Goal: Task Accomplishment & Management: Manage account settings

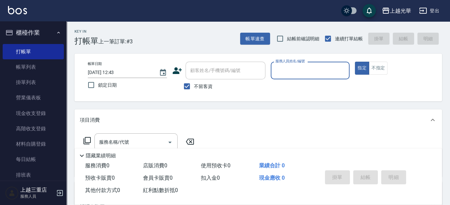
drag, startPoint x: 190, startPoint y: 86, endPoint x: 191, endPoint y: 73, distance: 13.4
click at [190, 86] on input "不留客資" at bounding box center [187, 86] width 14 height 14
checkbox input "false"
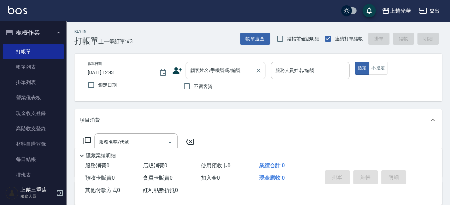
click at [191, 72] on input "顧客姓名/手機號碼/編號" at bounding box center [221, 71] width 64 height 12
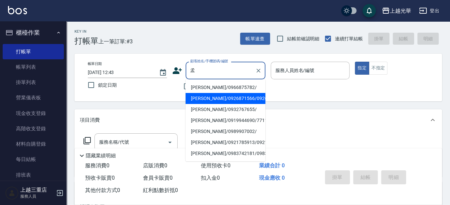
click at [232, 101] on li "[PERSON_NAME]/0926871566/0926871566" at bounding box center [226, 98] width 80 height 11
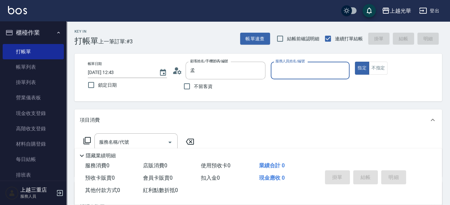
type input "[PERSON_NAME]/0926871566/0926871566"
type input "小黑-3"
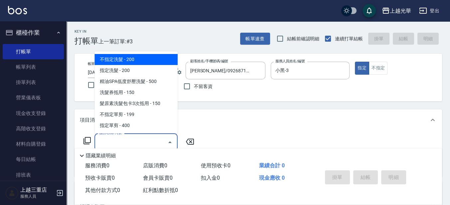
click at [148, 140] on input "服務名稱/代號" at bounding box center [131, 142] width 67 height 12
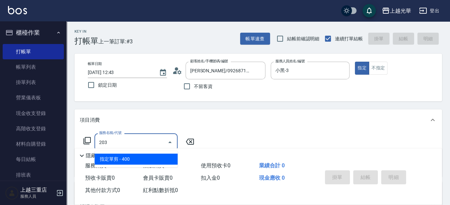
type input "指定單剪(203)"
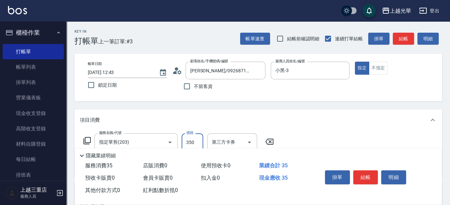
type input "350"
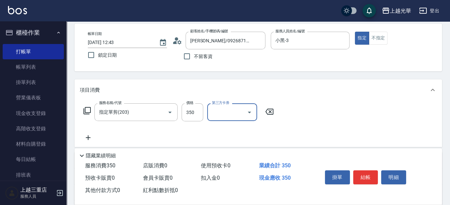
scroll to position [42, 0]
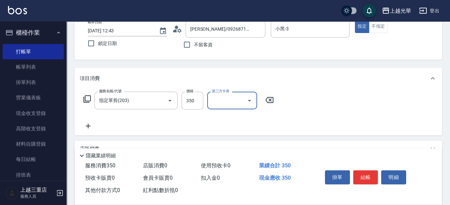
click at [83, 100] on div "服務名稱/代號 指定單剪(203) 服務名稱/代號 價格 350 價格 第三方卡券 第三方卡券" at bounding box center [179, 101] width 198 height 18
click at [83, 100] on icon at bounding box center [87, 99] width 8 height 8
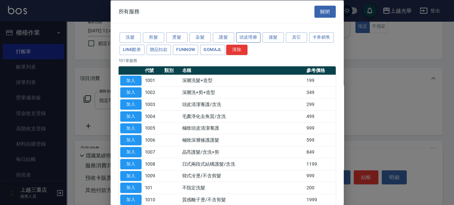
click at [241, 38] on button "頭皮理療" at bounding box center [248, 37] width 25 height 10
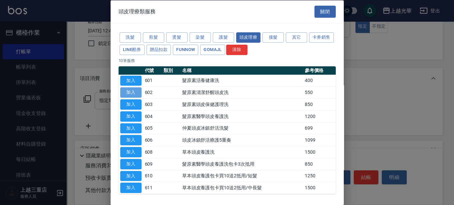
click at [132, 94] on button "加入" at bounding box center [130, 92] width 21 height 10
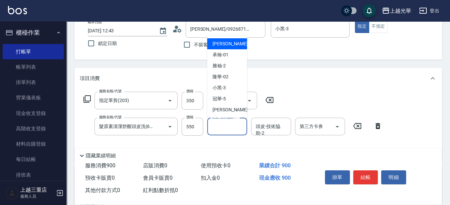
click at [215, 128] on input "頭皮-技術協助-1" at bounding box center [227, 126] width 34 height 12
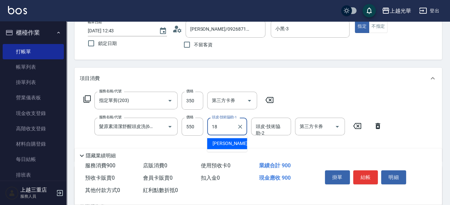
type input "[PERSON_NAME]-18"
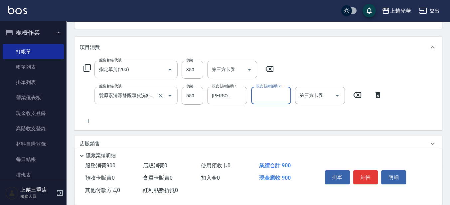
scroll to position [83, 0]
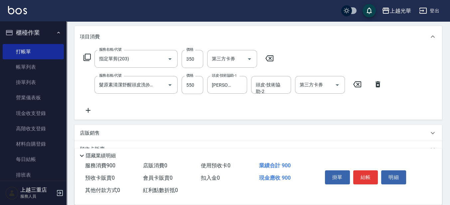
click at [92, 111] on icon at bounding box center [88, 110] width 17 height 8
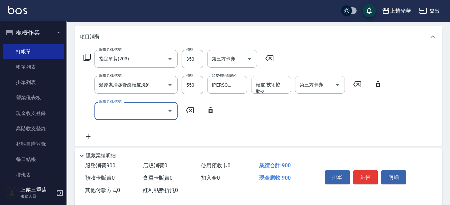
scroll to position [0, 0]
type input "潤絲(801)"
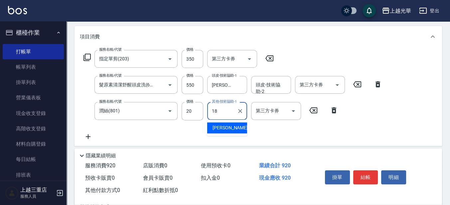
type input "[PERSON_NAME]-18"
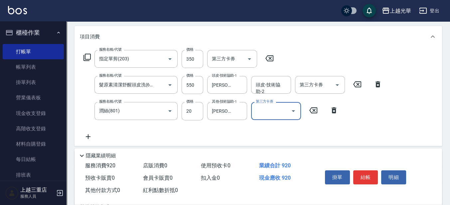
scroll to position [42, 0]
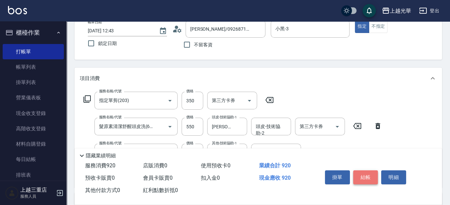
click at [360, 175] on button "結帳" at bounding box center [366, 177] width 25 height 14
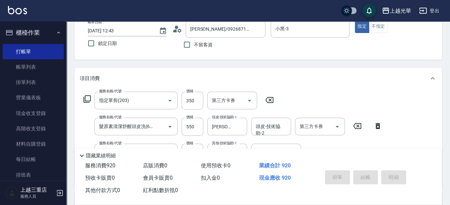
type input "[DATE] 13:28"
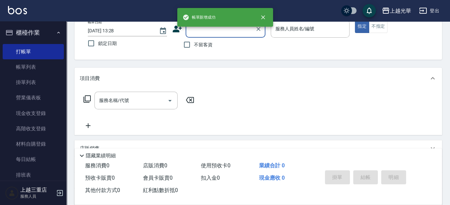
scroll to position [0, 0]
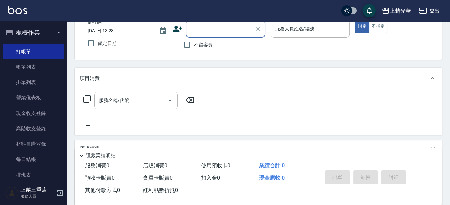
click at [198, 48] on label "不留客資" at bounding box center [196, 45] width 33 height 14
click at [194, 48] on input "不留客資" at bounding box center [187, 45] width 14 height 14
checkbox input "true"
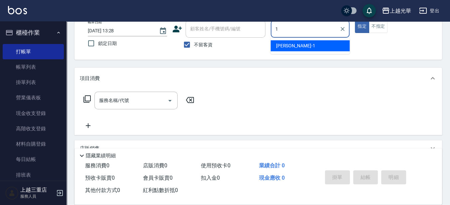
type input "1"
type button "true"
type input "小[PERSON_NAME]-1"
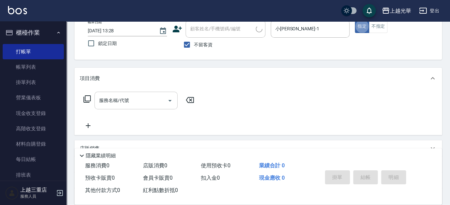
click at [117, 106] on input "服務名稱/代號" at bounding box center [131, 101] width 67 height 12
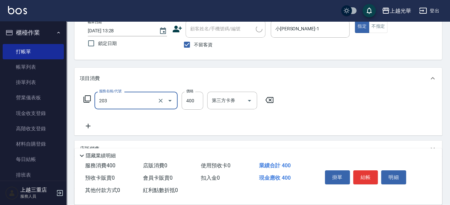
type input "指定單剪(203)"
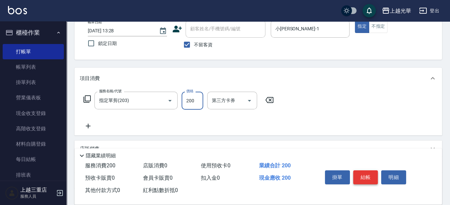
type input "200"
click at [371, 175] on button "結帳" at bounding box center [366, 177] width 25 height 14
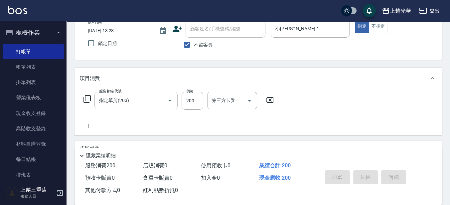
type input "[DATE] 13:43"
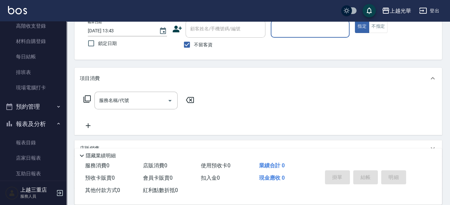
scroll to position [250, 0]
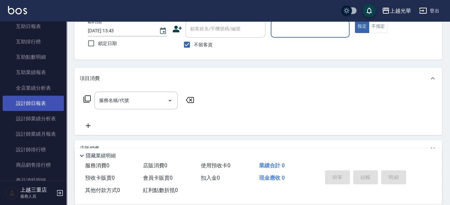
click at [51, 105] on link "設計師日報表" at bounding box center [33, 103] width 61 height 15
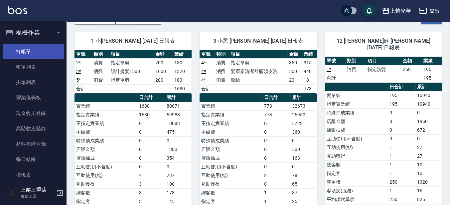
click at [35, 52] on link "打帳單" at bounding box center [33, 51] width 61 height 15
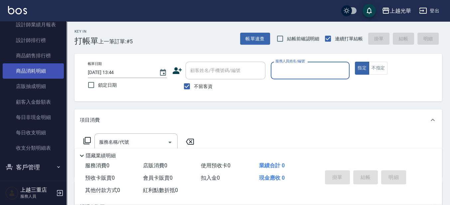
scroll to position [374, 0]
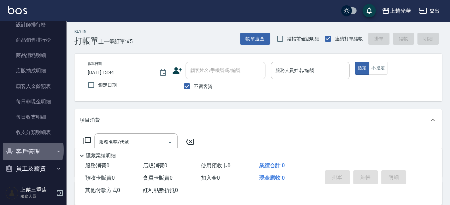
click at [32, 150] on button "客戶管理" at bounding box center [33, 151] width 61 height 17
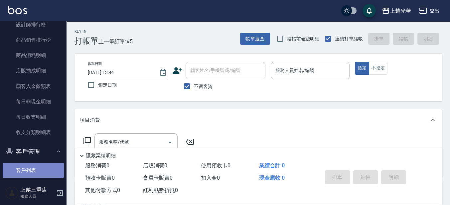
click at [34, 164] on link "客戶列表" at bounding box center [33, 169] width 61 height 15
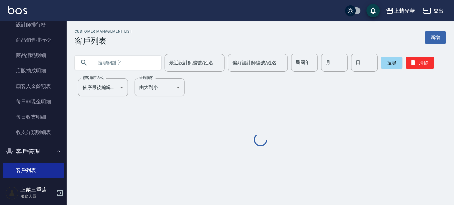
drag, startPoint x: 99, startPoint y: 64, endPoint x: 294, endPoint y: 99, distance: 198.4
click at [104, 65] on input "text" at bounding box center [124, 63] width 63 height 18
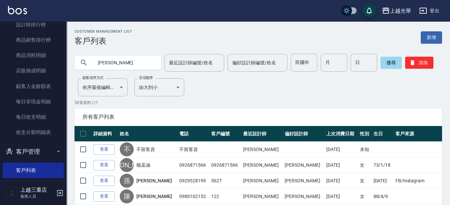
type input "[PERSON_NAME]"
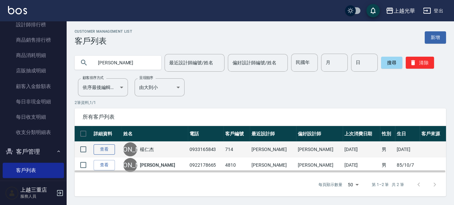
click at [103, 148] on link "查看" at bounding box center [104, 149] width 21 height 10
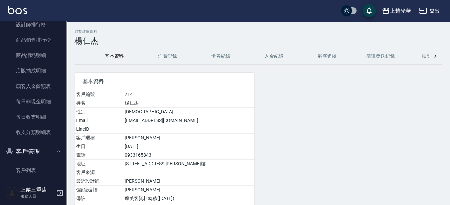
click at [173, 57] on button "消費記錄" at bounding box center [167, 56] width 53 height 16
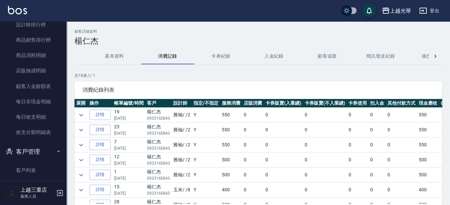
click at [18, 11] on img at bounding box center [17, 10] width 19 height 8
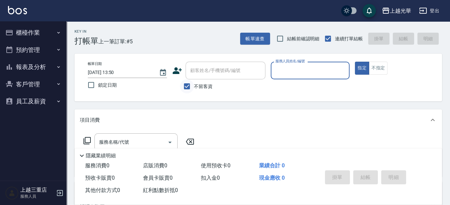
click at [184, 88] on input "不留客資" at bounding box center [187, 86] width 14 height 14
checkbox input "false"
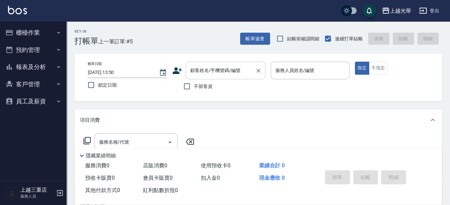
click at [198, 74] on input "顧客姓名/手機號碼/編號" at bounding box center [221, 71] width 64 height 12
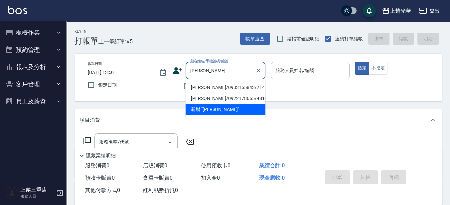
click at [238, 89] on li "[PERSON_NAME]/0933165843/714" at bounding box center [226, 87] width 80 height 11
type input "[PERSON_NAME]/0933165843/714"
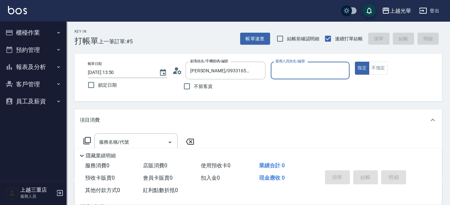
type input "雅袖-2"
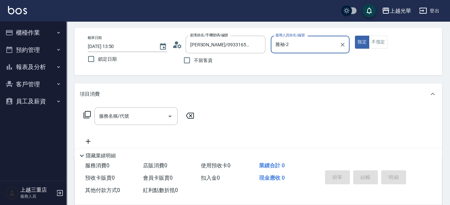
scroll to position [42, 0]
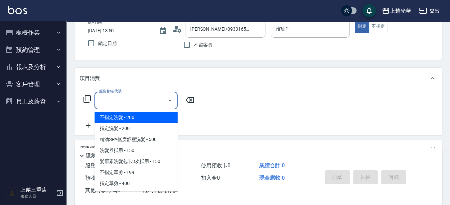
click at [139, 96] on input "服務名稱/代號" at bounding box center [131, 101] width 67 height 12
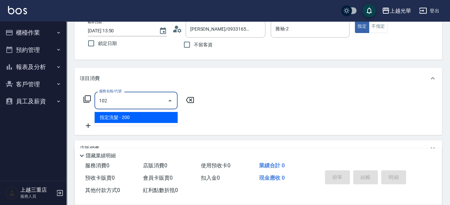
type input "指定洗髮(102)"
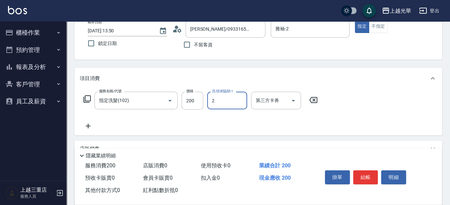
type input "雅袖-2"
click at [90, 125] on icon at bounding box center [88, 126] width 17 height 8
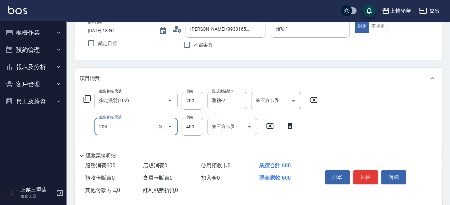
type input "指定單剪(203)"
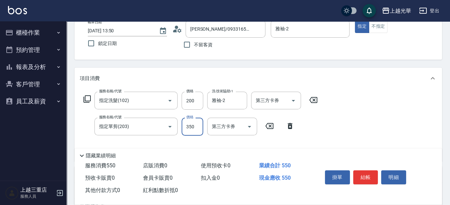
type input "350"
click at [358, 180] on button "結帳" at bounding box center [366, 177] width 25 height 14
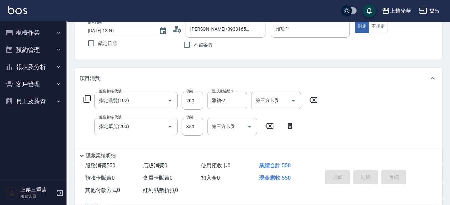
type input "[DATE] 13:53"
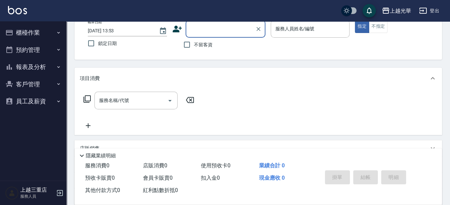
click at [40, 61] on button "報表及分析" at bounding box center [33, 66] width 61 height 17
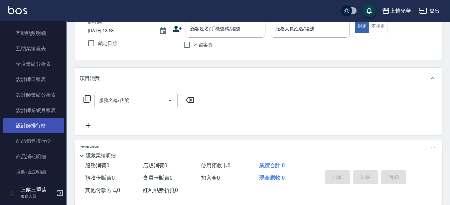
scroll to position [125, 0]
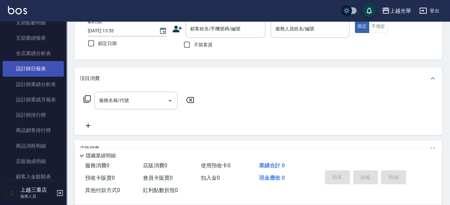
click at [40, 69] on link "設計師日報表" at bounding box center [33, 68] width 61 height 15
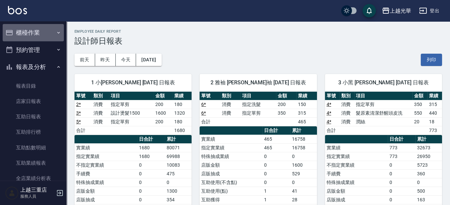
click at [35, 31] on button "櫃檯作業" at bounding box center [33, 32] width 61 height 17
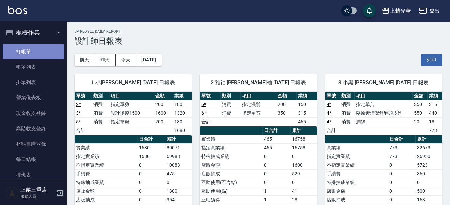
click at [37, 57] on link "打帳單" at bounding box center [33, 51] width 61 height 15
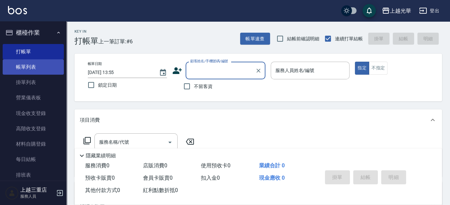
click at [23, 62] on link "帳單列表" at bounding box center [33, 66] width 61 height 15
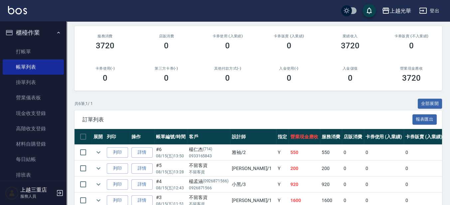
scroll to position [125, 0]
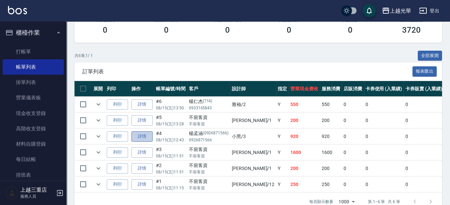
click at [149, 135] on link "詳情" at bounding box center [141, 136] width 21 height 10
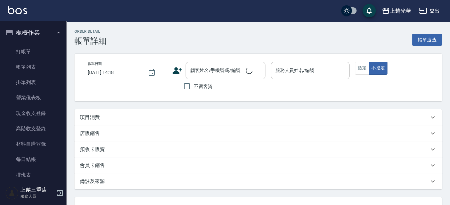
type input "[DATE] 12:43"
type input "小黑-3"
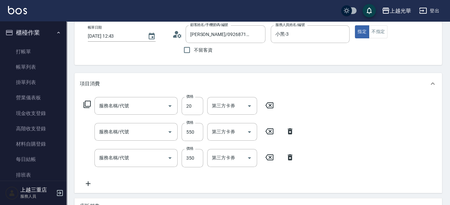
type input "[PERSON_NAME]/0926871566/0926871566"
type input "潤絲(801)"
type input "髮原素清潔舒醒頭皮洗(602)"
type input "指定單剪(203)"
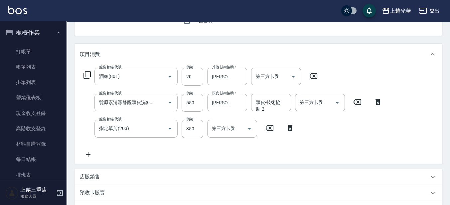
scroll to position [83, 0]
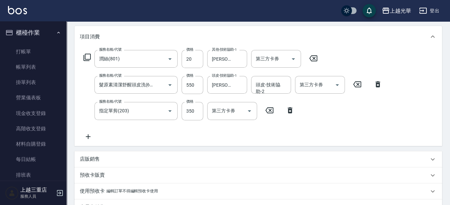
click at [288, 110] on icon at bounding box center [290, 110] width 17 height 8
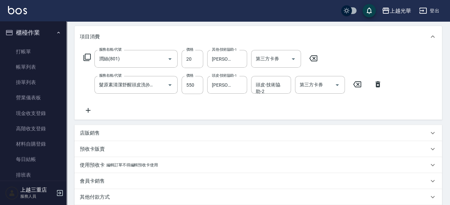
click at [315, 60] on icon at bounding box center [313, 58] width 17 height 8
click at [114, 53] on div "服務名稱/代號 服務名稱/代號" at bounding box center [136, 59] width 83 height 18
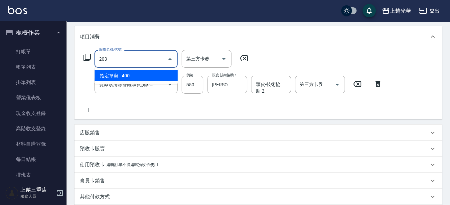
type input "指定單剪(203)"
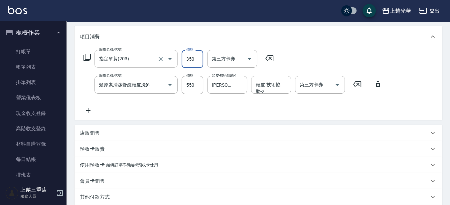
type input "350"
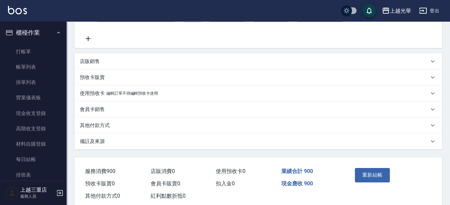
scroll to position [166, 0]
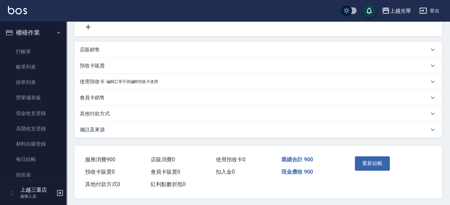
click at [382, 163] on button "重新結帳" at bounding box center [372, 163] width 35 height 14
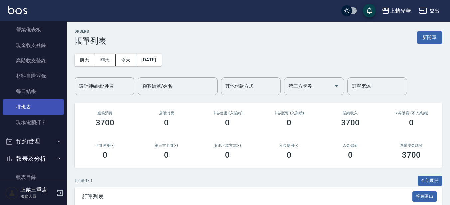
scroll to position [83, 0]
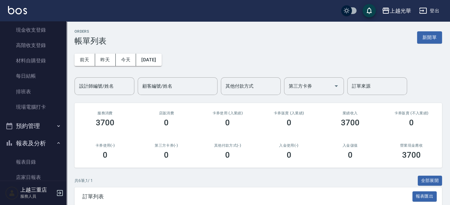
click at [42, 145] on button "報表及分析" at bounding box center [33, 142] width 61 height 17
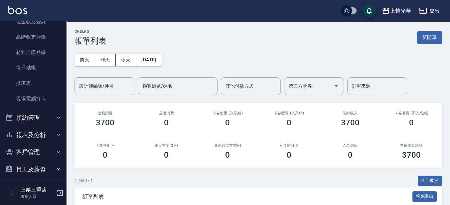
scroll to position [96, 0]
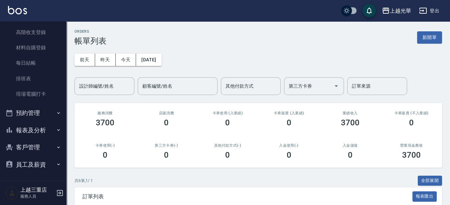
click at [34, 162] on button "員工及薪資" at bounding box center [33, 164] width 61 height 17
click at [34, 148] on button "客戶管理" at bounding box center [33, 146] width 61 height 17
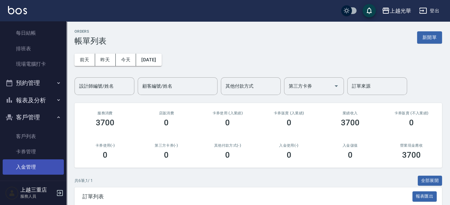
scroll to position [138, 0]
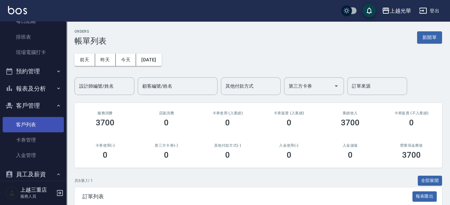
click at [25, 128] on link "客戶列表" at bounding box center [33, 124] width 61 height 15
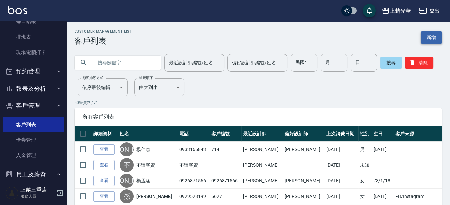
click at [431, 42] on link "新增" at bounding box center [431, 37] width 21 height 12
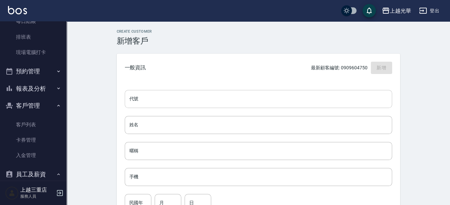
click at [160, 97] on input "代號" at bounding box center [259, 99] width 268 height 18
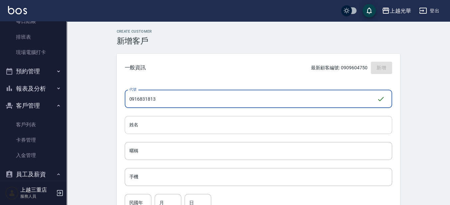
type input "0916831813"
click at [175, 126] on input "姓名" at bounding box center [259, 125] width 268 height 18
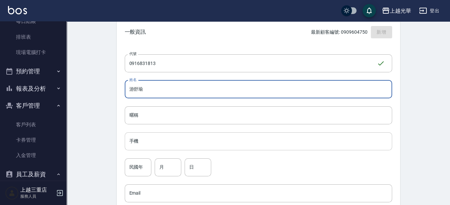
scroll to position [42, 0]
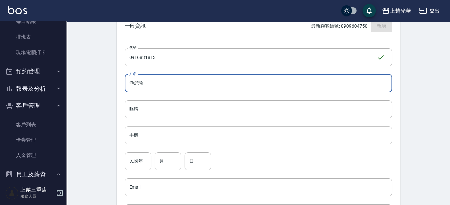
type input "游舒瑜"
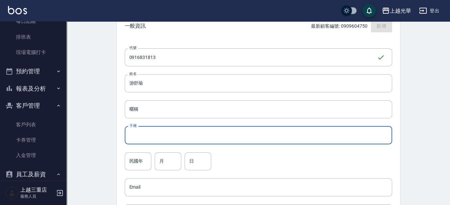
click at [157, 129] on input "手機" at bounding box center [259, 135] width 268 height 18
type input "0916831813"
click at [130, 159] on input "民國年" at bounding box center [138, 161] width 27 height 18
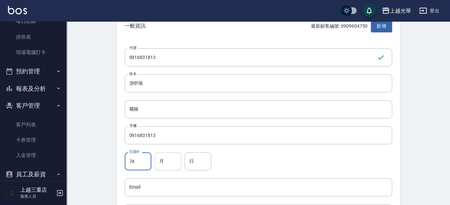
type input "74"
click at [175, 162] on input "月" at bounding box center [168, 161] width 27 height 18
type input "02"
click at [194, 155] on input "日" at bounding box center [198, 161] width 27 height 18
type input "17"
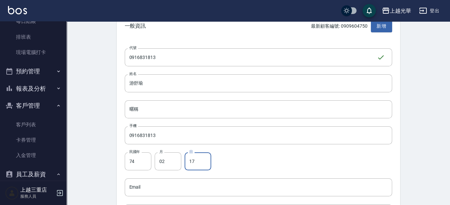
scroll to position [83, 0]
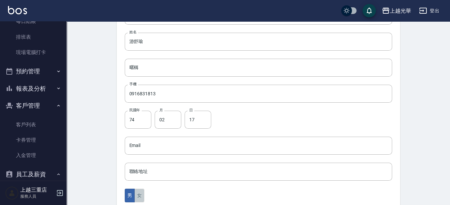
click at [143, 193] on button "女" at bounding box center [139, 195] width 10 height 14
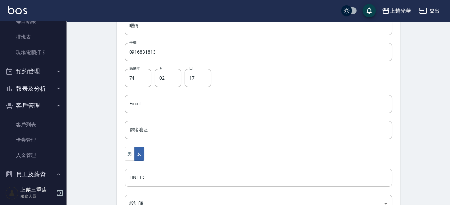
scroll to position [166, 0]
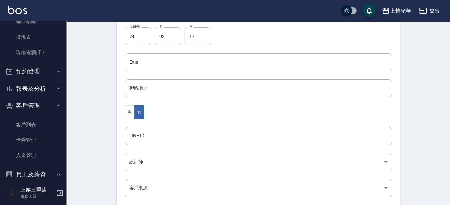
click at [140, 160] on body "上越光華 登出 櫃檯作業 打帳單 帳單列表 掛單列表 營業儀表板 現金收支登錄 高階收支登錄 材料自購登錄 每日結帳 排班表 現場電腦打卡 預約管理 預約管理…" at bounding box center [225, 50] width 450 height 433
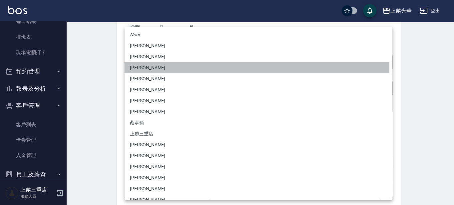
click at [135, 67] on li "[PERSON_NAME]" at bounding box center [258, 67] width 268 height 11
type input "a289e7a1-3b10-4443-a52a-f6fc51726859"
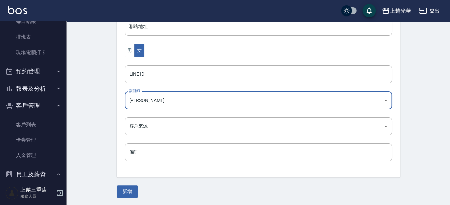
scroll to position [228, 0]
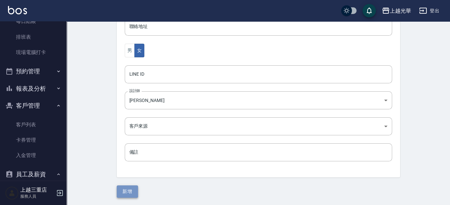
click at [120, 192] on button "新增" at bounding box center [127, 191] width 21 height 12
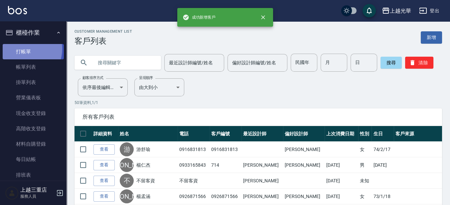
click at [23, 49] on link "打帳單" at bounding box center [33, 51] width 61 height 15
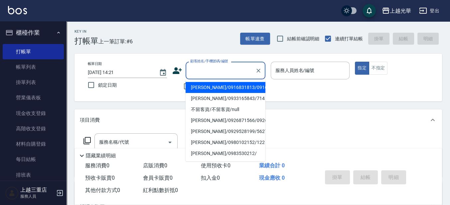
click at [208, 75] on input "顧客姓名/手機號碼/編號" at bounding box center [221, 71] width 64 height 12
click at [206, 93] on li "[PERSON_NAME]/0916831813/0916831813" at bounding box center [226, 87] width 80 height 11
type input "[PERSON_NAME]/0916831813/0916831813"
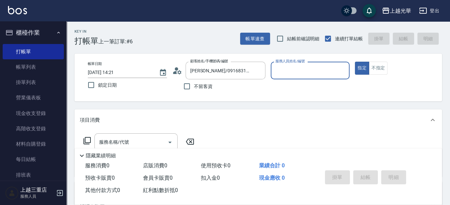
type input "小黑-3"
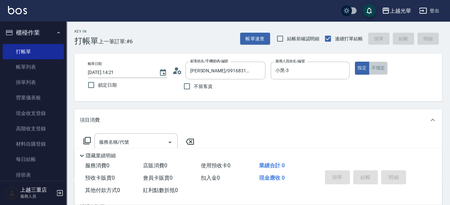
click at [383, 64] on button "不指定" at bounding box center [378, 68] width 19 height 13
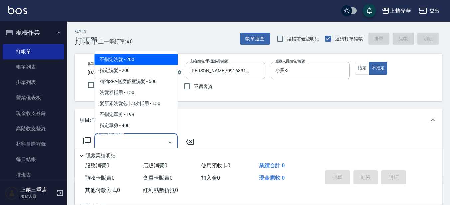
click at [151, 143] on input "服務名稱/代號" at bounding box center [131, 142] width 67 height 12
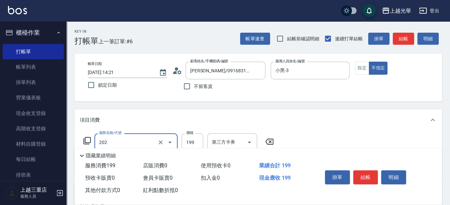
type input "不指定單剪(202)"
type input "200"
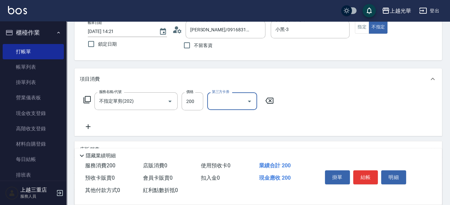
scroll to position [42, 0]
click at [87, 128] on icon at bounding box center [88, 126] width 17 height 8
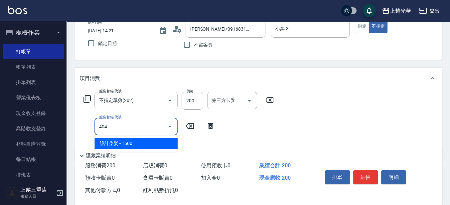
type input "設計染髮(404)"
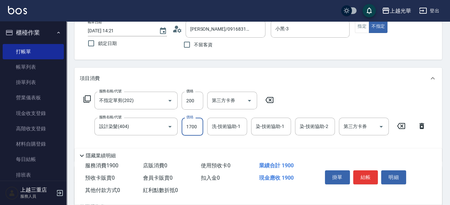
type input "1700"
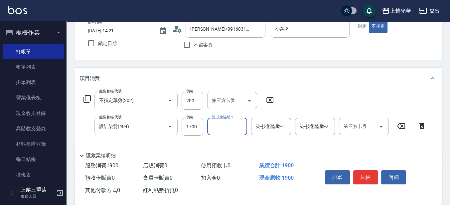
type input "3"
type input "小黑-3"
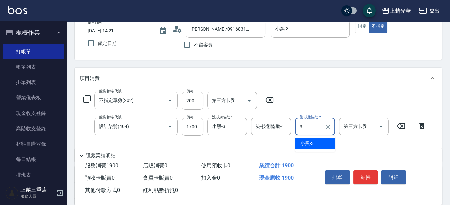
type input "小黑-3"
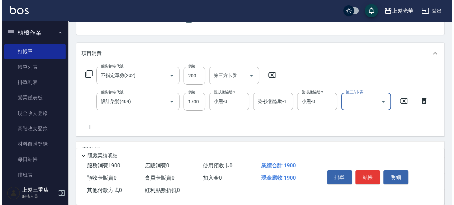
scroll to position [83, 0]
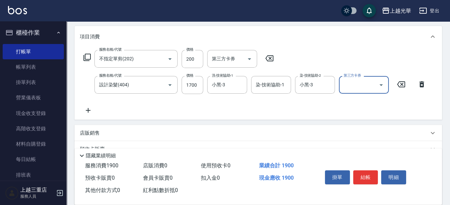
click at [88, 107] on icon at bounding box center [88, 110] width 17 height 8
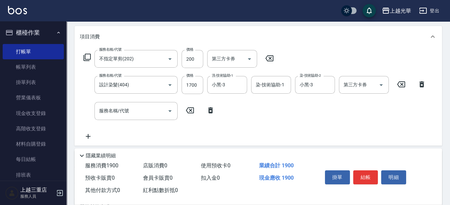
drag, startPoint x: 210, startPoint y: 111, endPoint x: 202, endPoint y: 106, distance: 9.7
click at [210, 111] on icon at bounding box center [210, 110] width 17 height 8
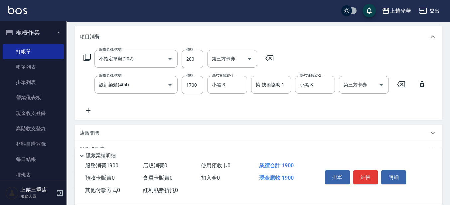
click at [89, 58] on icon at bounding box center [87, 57] width 8 height 8
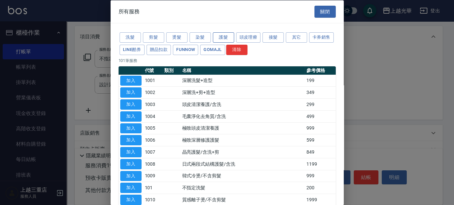
click at [225, 37] on button "護髮" at bounding box center [223, 37] width 21 height 10
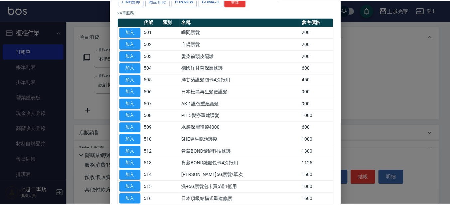
scroll to position [125, 0]
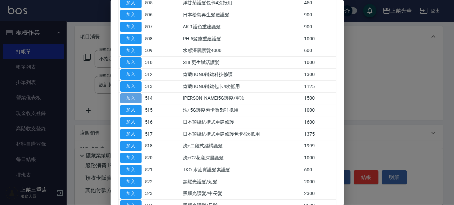
click at [133, 98] on button "加入" at bounding box center [130, 98] width 21 height 10
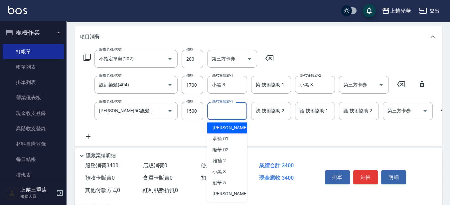
click at [220, 111] on input "洗-技術協助-1" at bounding box center [227, 111] width 34 height 12
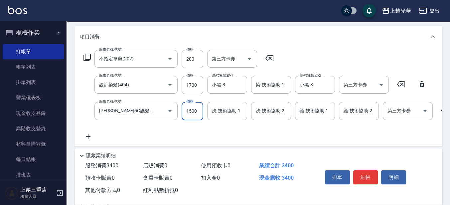
click at [190, 113] on input "1500" at bounding box center [193, 111] width 22 height 18
type input "1000"
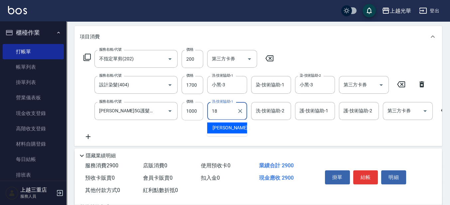
type input "[PERSON_NAME]-18"
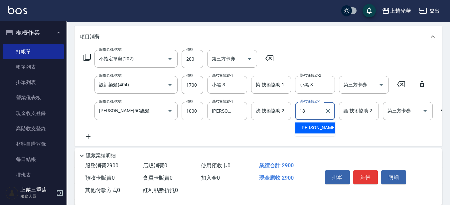
type input "[PERSON_NAME]-18"
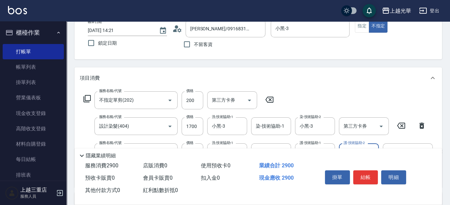
scroll to position [0, 0]
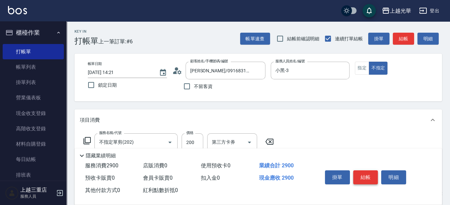
click at [376, 173] on button "結帳" at bounding box center [366, 177] width 25 height 14
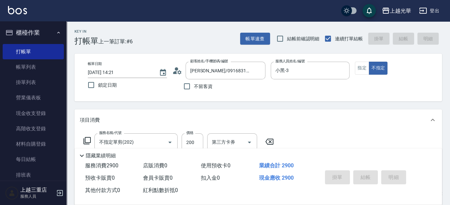
type input "[DATE] 14:22"
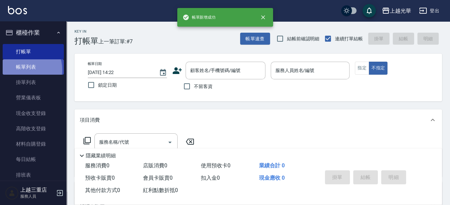
click at [20, 70] on link "帳單列表" at bounding box center [33, 66] width 61 height 15
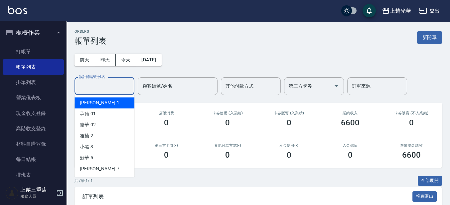
click at [113, 90] on input "設計師編號/姓名" at bounding box center [105, 86] width 54 height 12
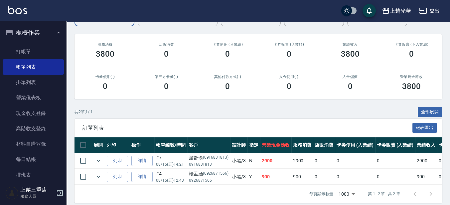
scroll to position [80, 0]
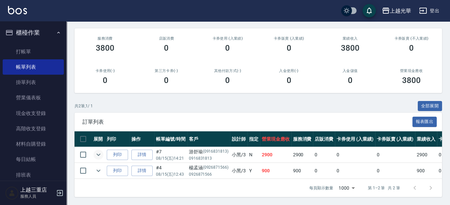
type input "小黑-3"
click at [98, 150] on icon "expand row" at bounding box center [99, 154] width 8 height 8
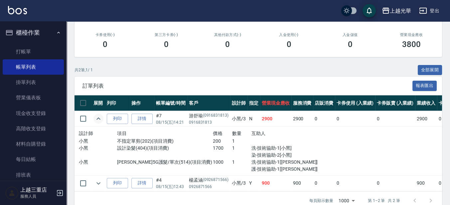
scroll to position [121, 0]
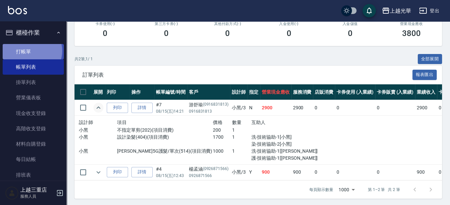
click at [31, 51] on link "打帳單" at bounding box center [33, 51] width 61 height 15
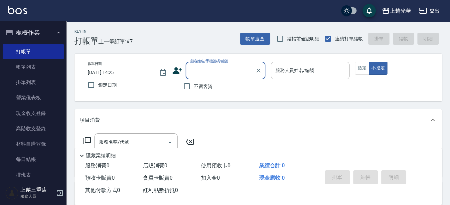
click at [208, 85] on span "不留客資" at bounding box center [203, 86] width 19 height 7
click at [194, 85] on input "不留客資" at bounding box center [187, 86] width 14 height 14
checkbox input "true"
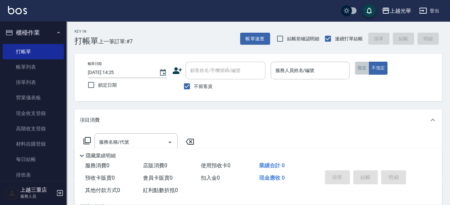
click at [359, 69] on button "指定" at bounding box center [362, 68] width 14 height 13
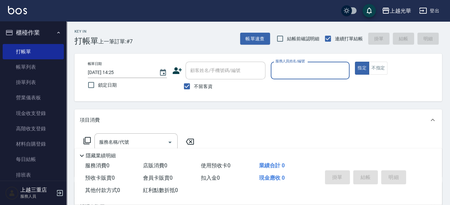
click at [319, 72] on input "服務人員姓名/編號" at bounding box center [310, 71] width 73 height 12
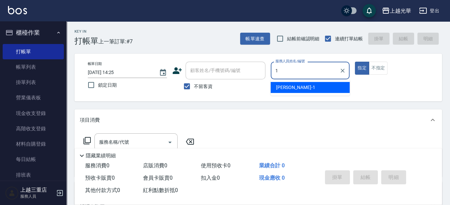
type input "小[PERSON_NAME]-1"
type button "true"
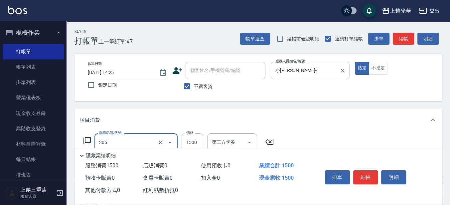
type input "設計燙髮1500(305)"
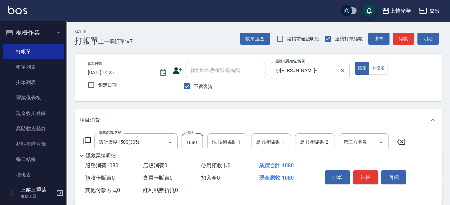
type input "1080"
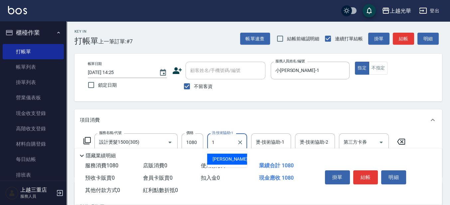
type input "小[PERSON_NAME]-1"
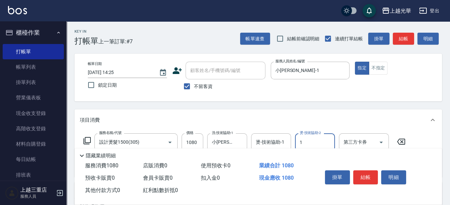
type input "小[PERSON_NAME]-1"
click at [369, 177] on button "結帳" at bounding box center [366, 177] width 25 height 14
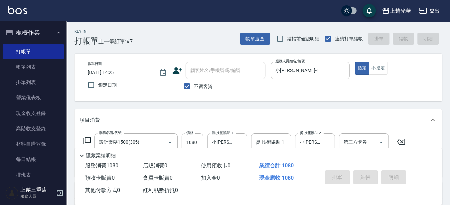
type input "[DATE] 14:26"
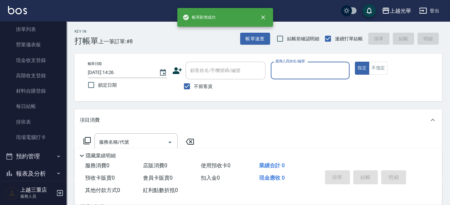
scroll to position [125, 0]
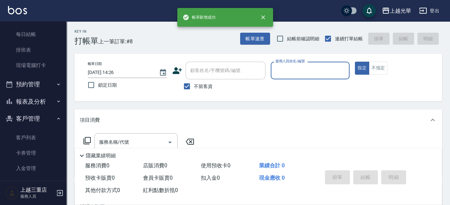
click at [36, 99] on button "報表及分析" at bounding box center [33, 101] width 61 height 17
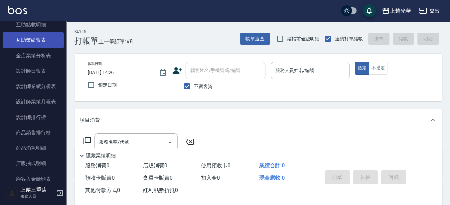
scroll to position [258, 0]
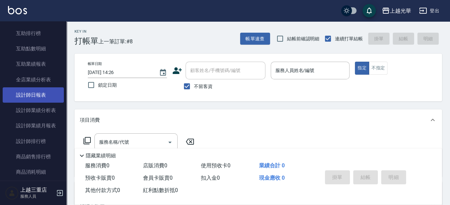
click at [45, 93] on link "設計師日報表" at bounding box center [33, 94] width 61 height 15
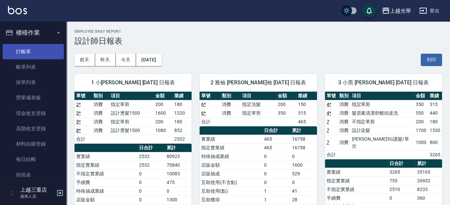
click at [37, 49] on link "打帳單" at bounding box center [33, 51] width 61 height 15
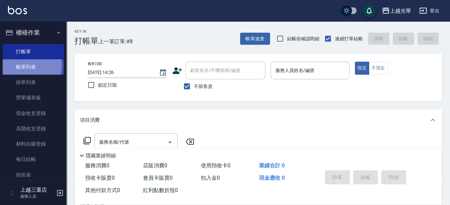
click at [23, 66] on link "帳單列表" at bounding box center [33, 66] width 61 height 15
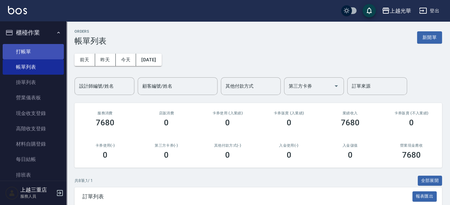
click at [27, 49] on link "打帳單" at bounding box center [33, 51] width 61 height 15
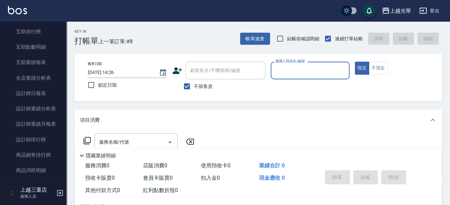
scroll to position [250, 0]
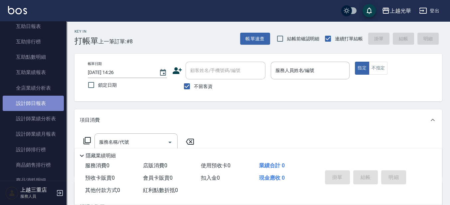
click at [48, 97] on link "設計師日報表" at bounding box center [33, 103] width 61 height 15
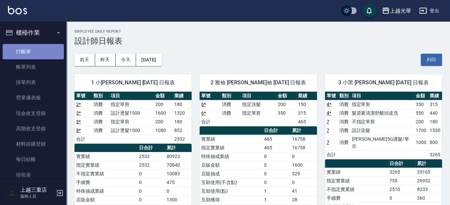
click at [37, 48] on link "打帳單" at bounding box center [33, 51] width 61 height 15
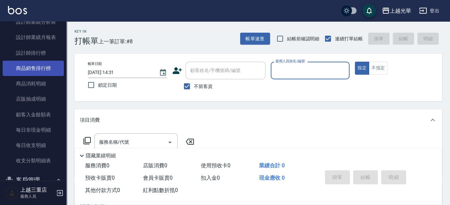
scroll to position [291, 0]
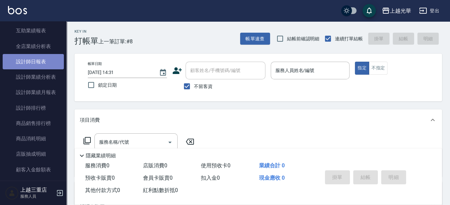
click at [47, 67] on link "設計師日報表" at bounding box center [33, 61] width 61 height 15
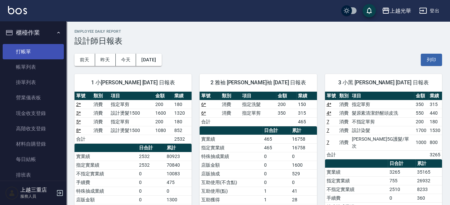
click at [46, 54] on link "打帳單" at bounding box center [33, 51] width 61 height 15
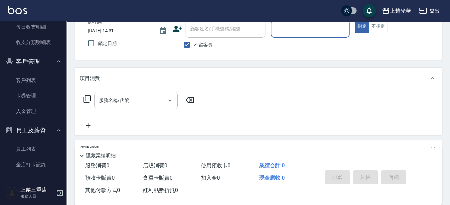
scroll to position [466, 0]
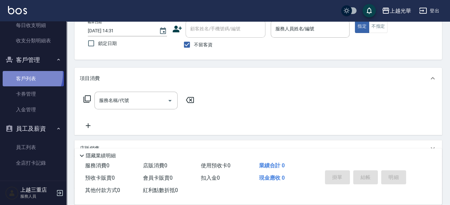
click at [25, 74] on link "客戶列表" at bounding box center [33, 78] width 61 height 15
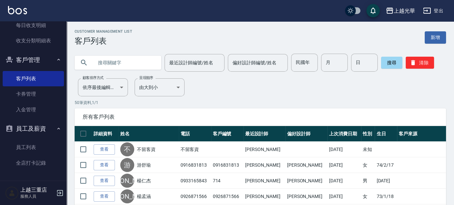
click at [100, 59] on input "text" at bounding box center [124, 63] width 63 height 18
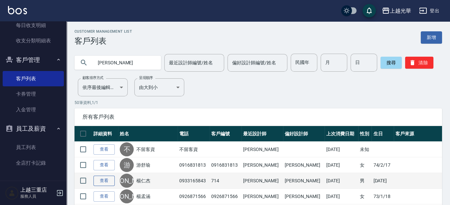
type input "[PERSON_NAME]"
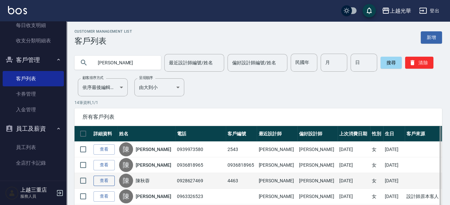
click at [102, 178] on link "查看" at bounding box center [104, 180] width 21 height 10
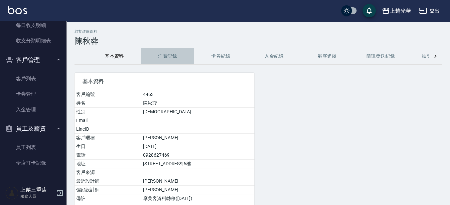
click at [171, 53] on button "消費記錄" at bounding box center [167, 56] width 53 height 16
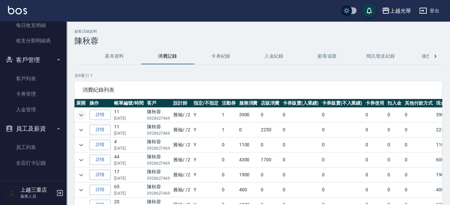
click at [82, 113] on icon "expand row" at bounding box center [81, 115] width 8 height 8
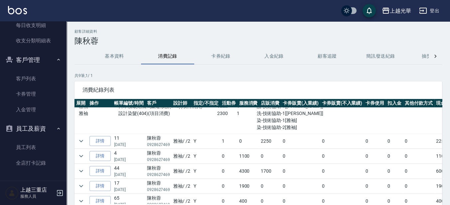
scroll to position [42, 0]
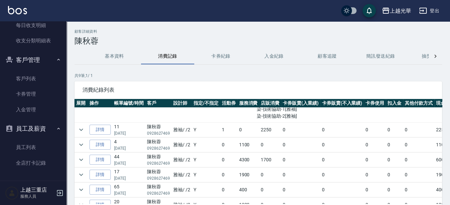
click at [78, 124] on td at bounding box center [81, 129] width 13 height 15
click at [82, 129] on icon "expand row" at bounding box center [81, 129] width 4 height 2
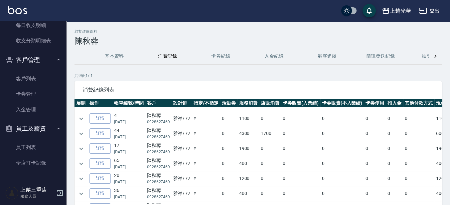
scroll to position [105, 0]
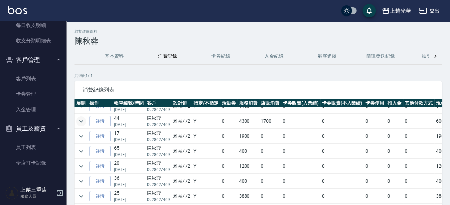
click at [79, 117] on icon "expand row" at bounding box center [81, 121] width 8 height 8
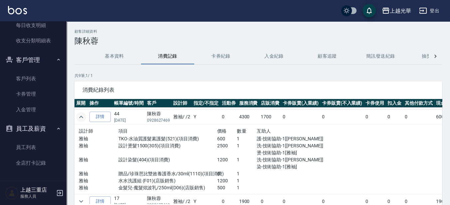
click at [19, 11] on img at bounding box center [17, 10] width 19 height 8
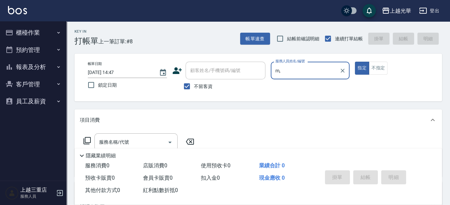
type input "m, o"
